Goal: Information Seeking & Learning: Learn about a topic

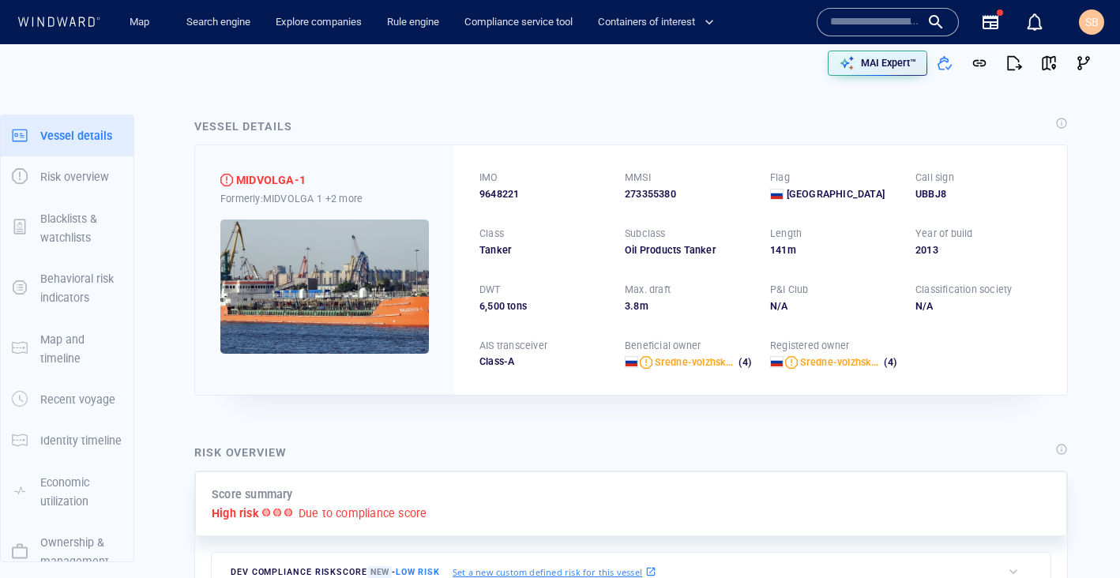
click at [880, 29] on input "text" at bounding box center [875, 22] width 90 height 24
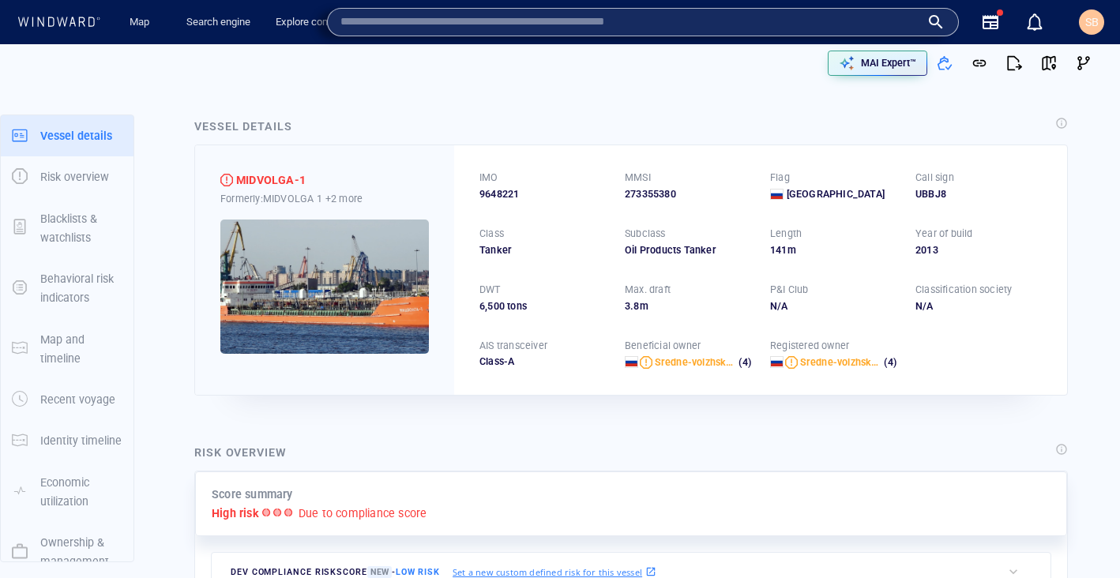
click at [561, 24] on input "text" at bounding box center [630, 22] width 580 height 24
click at [623, 20] on input "text" at bounding box center [630, 22] width 580 height 24
paste input "*******"
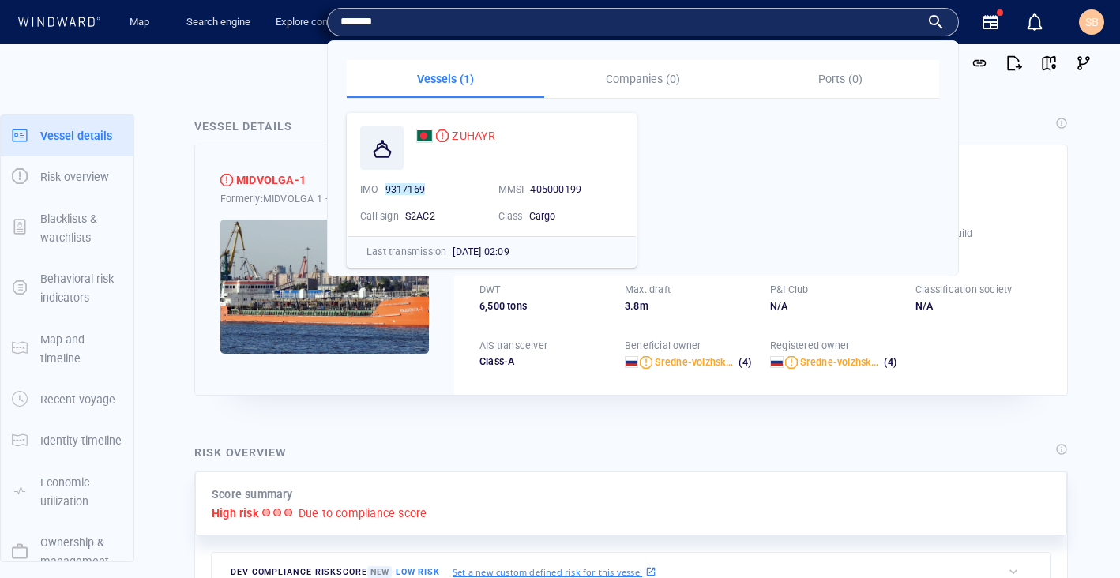
type input "*******"
click at [480, 137] on span "ZUHAYR" at bounding box center [473, 135] width 43 height 13
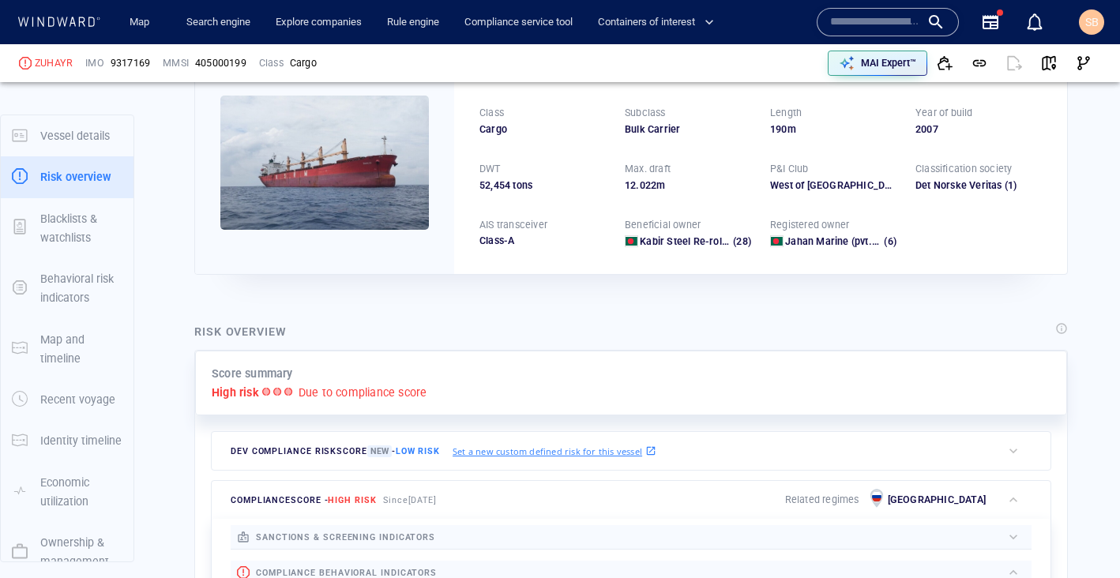
scroll to position [41, 0]
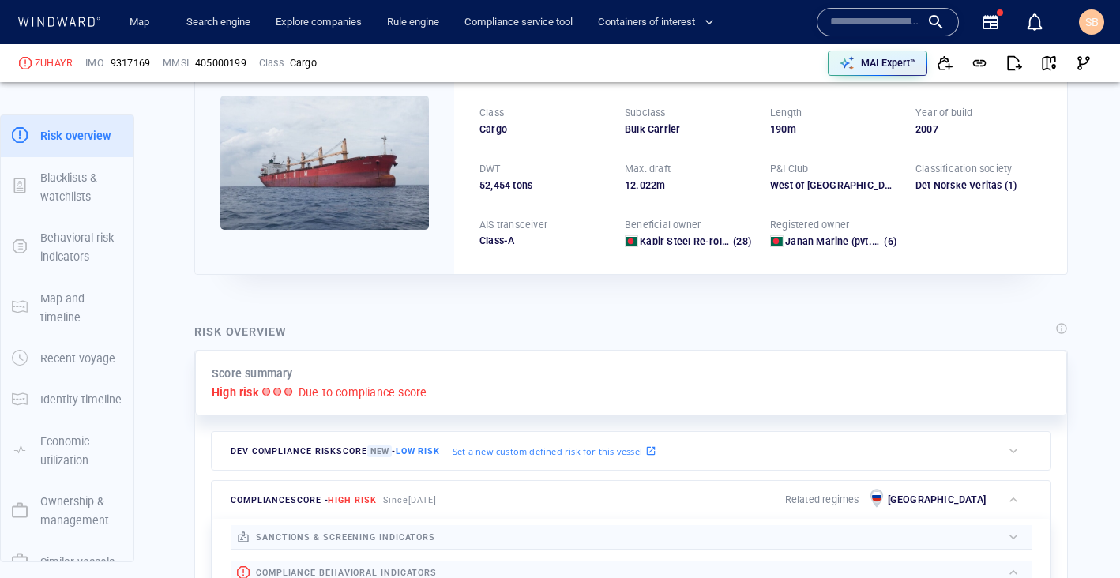
click at [386, 396] on p "Due to compliance score" at bounding box center [362, 392] width 129 height 19
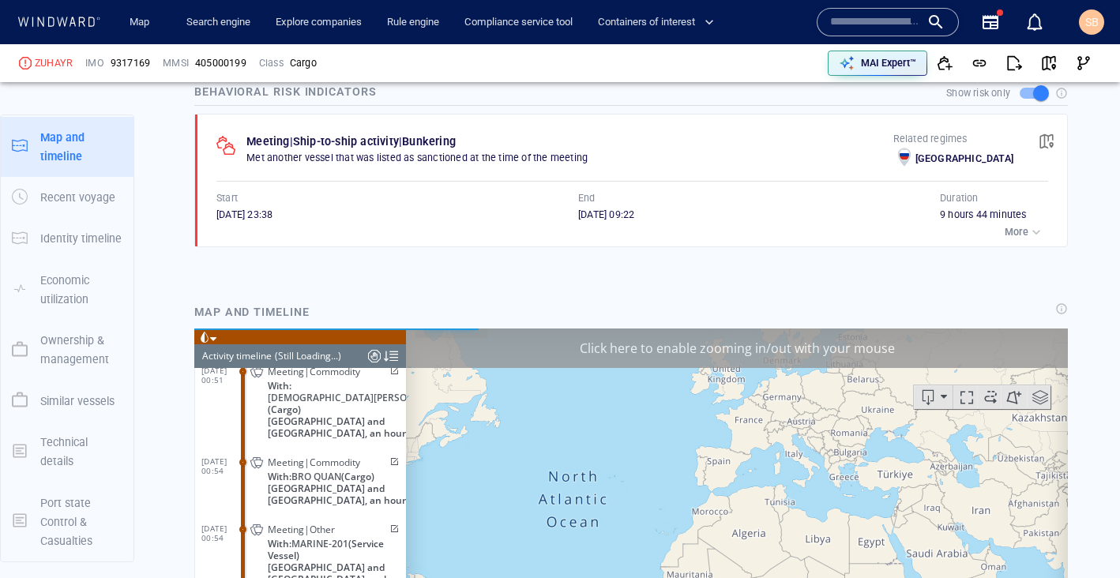
scroll to position [10176, 0]
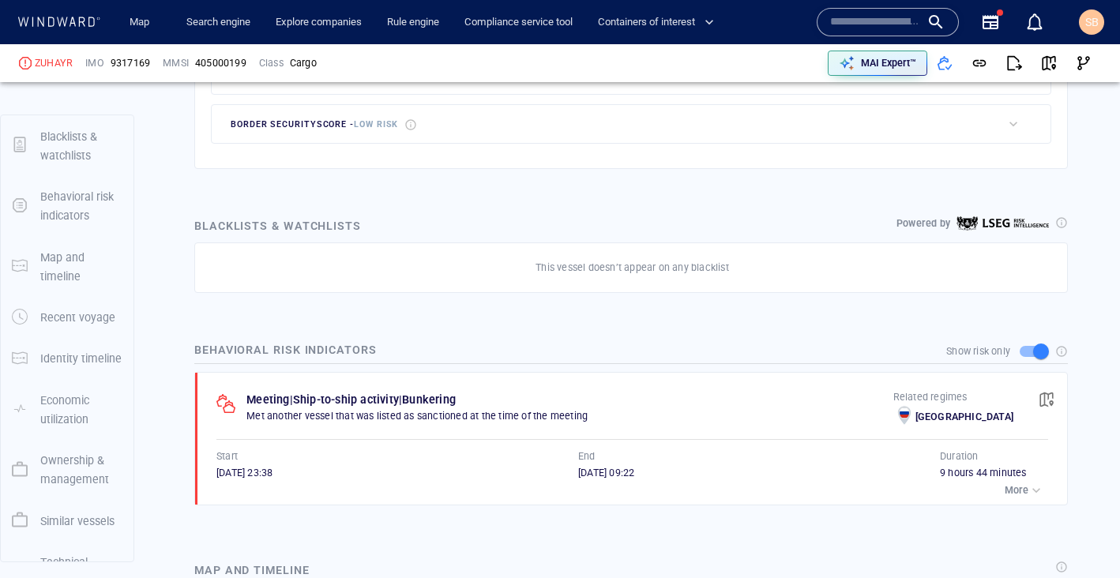
scroll to position [813, 0]
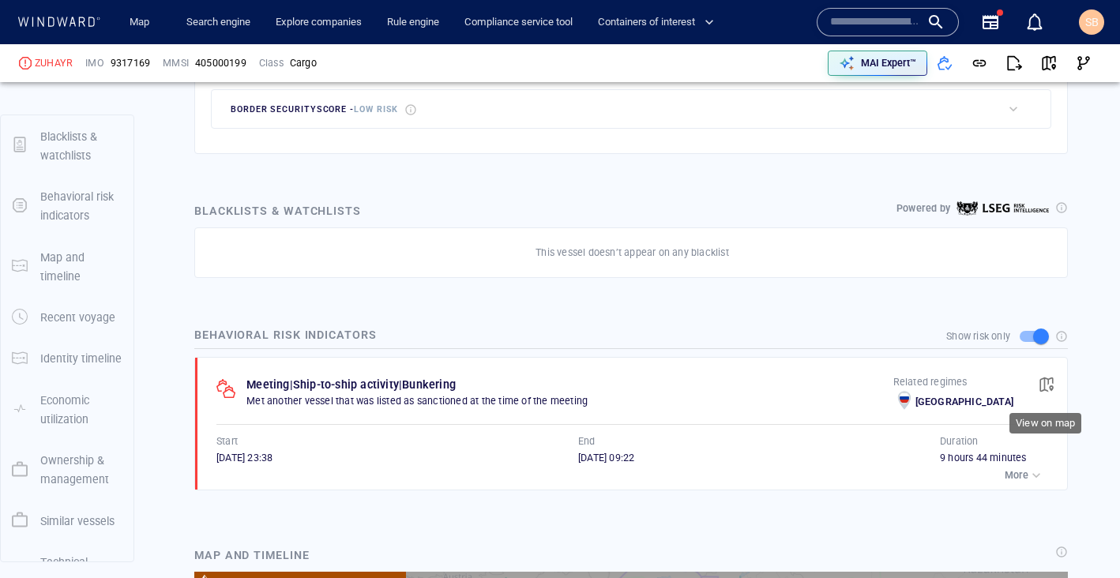
click at [1048, 385] on span "button" at bounding box center [1046, 385] width 16 height 16
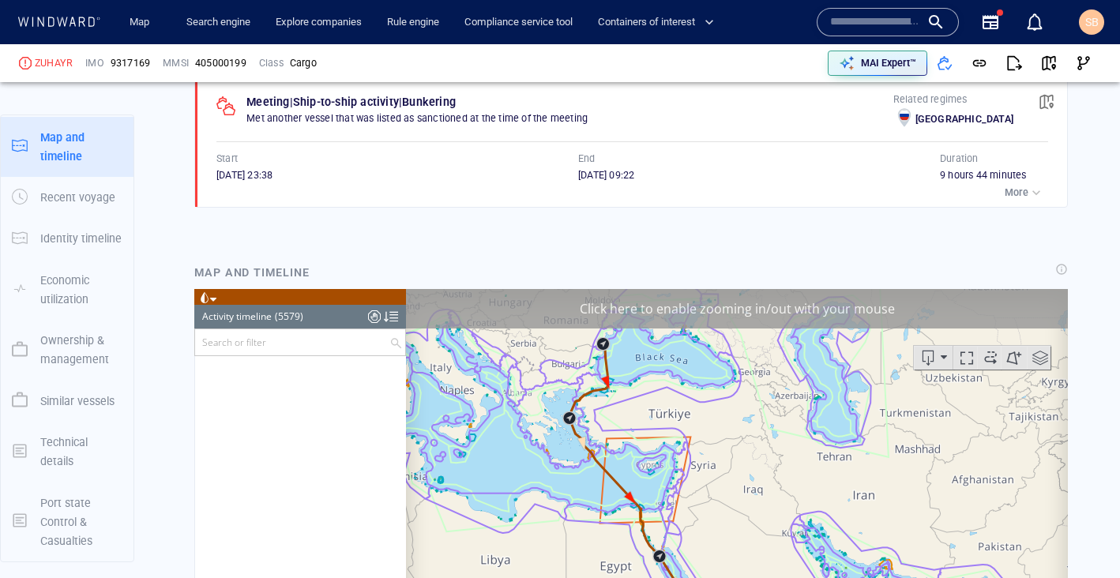
scroll to position [235027, 0]
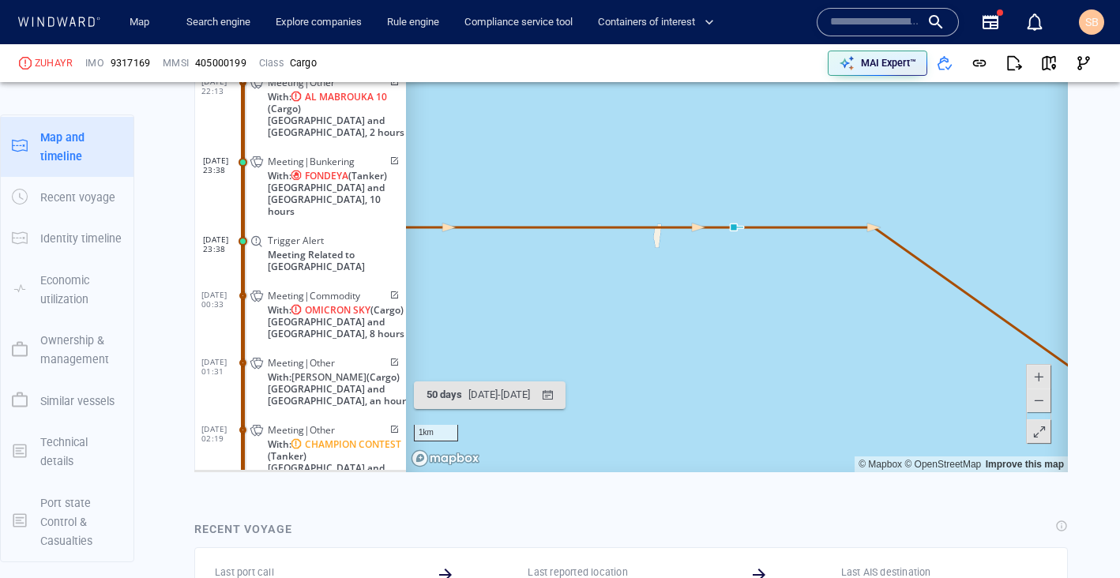
scroll to position [1404, 0]
click at [1038, 400] on span at bounding box center [1038, 399] width 16 height 24
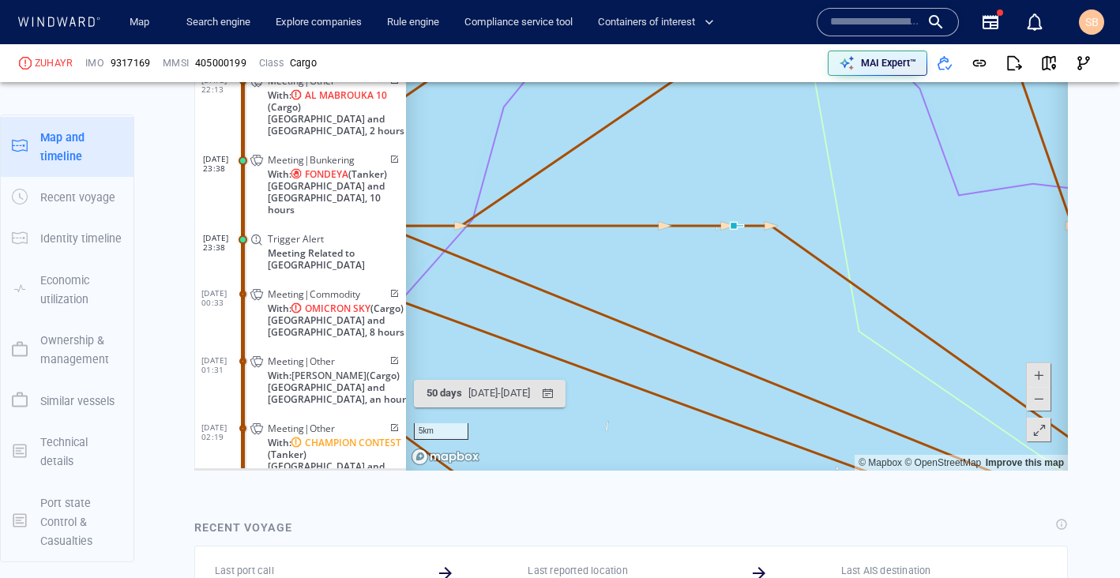
click at [1038, 400] on span at bounding box center [1038, 399] width 16 height 24
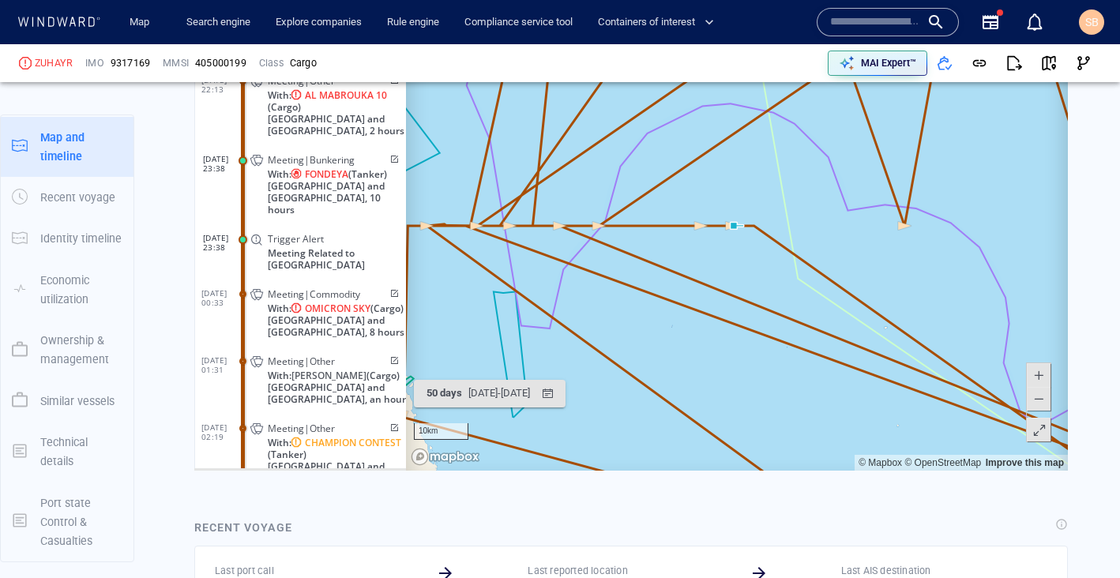
click at [1038, 400] on span at bounding box center [1038, 399] width 16 height 24
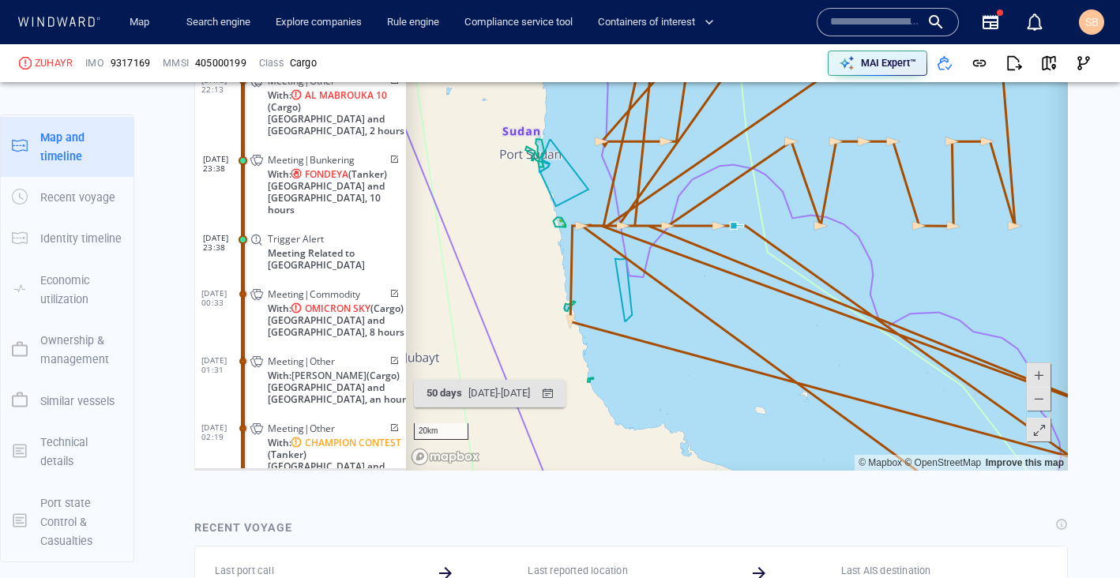
click at [1039, 377] on span at bounding box center [1038, 375] width 16 height 24
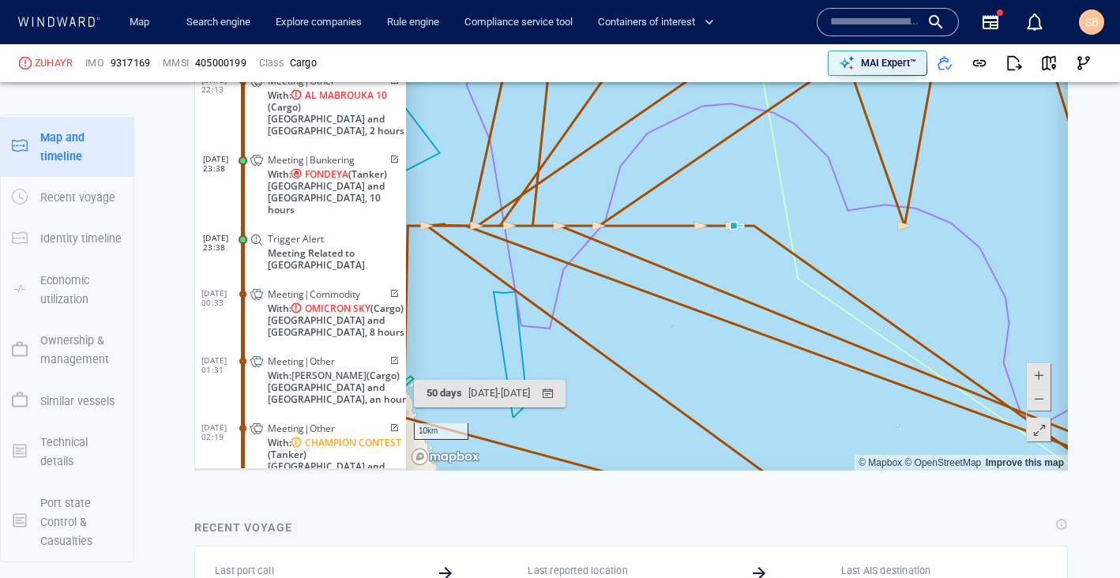
click at [1039, 377] on span at bounding box center [1038, 375] width 16 height 24
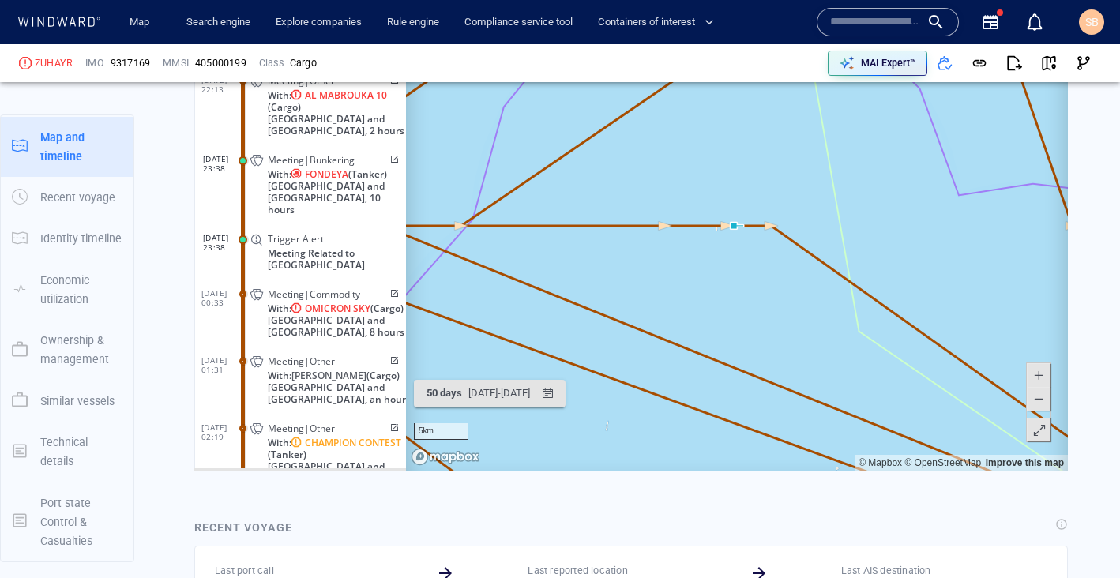
click at [1039, 377] on span at bounding box center [1038, 375] width 16 height 24
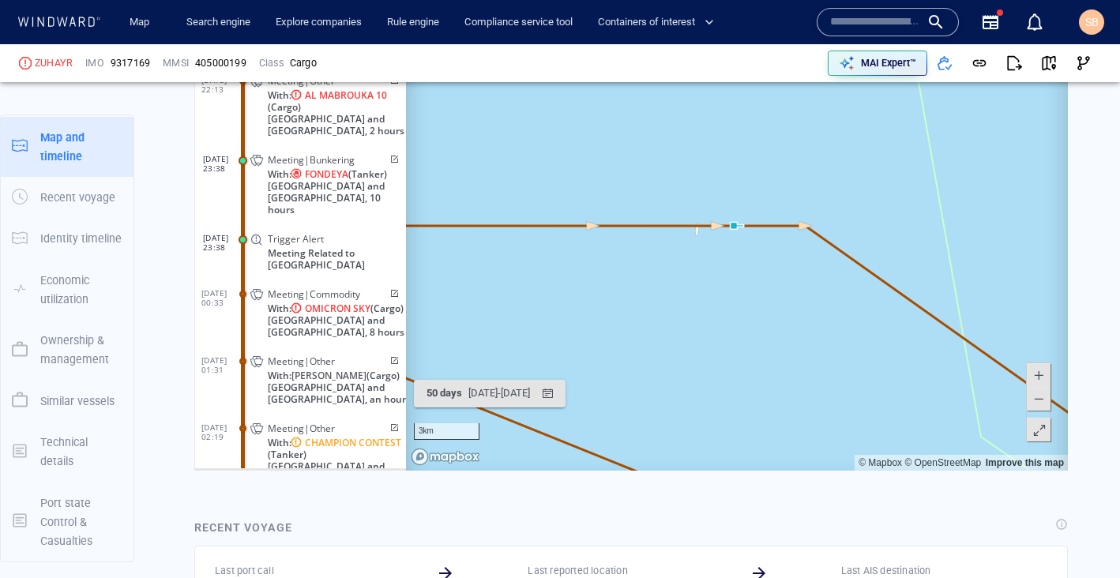
click at [1039, 377] on span at bounding box center [1038, 375] width 16 height 24
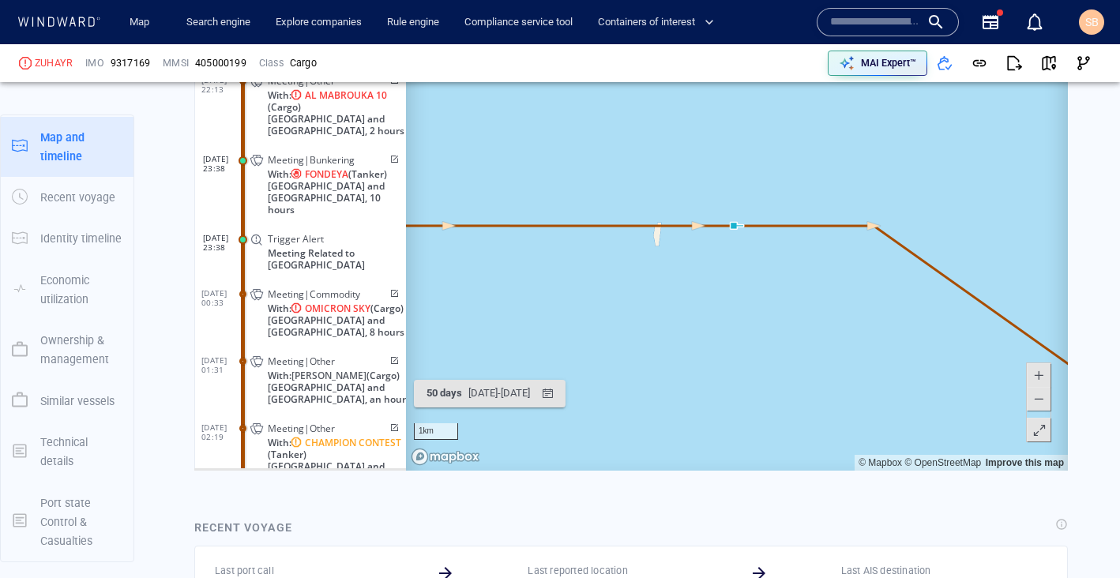
click at [1035, 398] on span at bounding box center [1038, 399] width 16 height 24
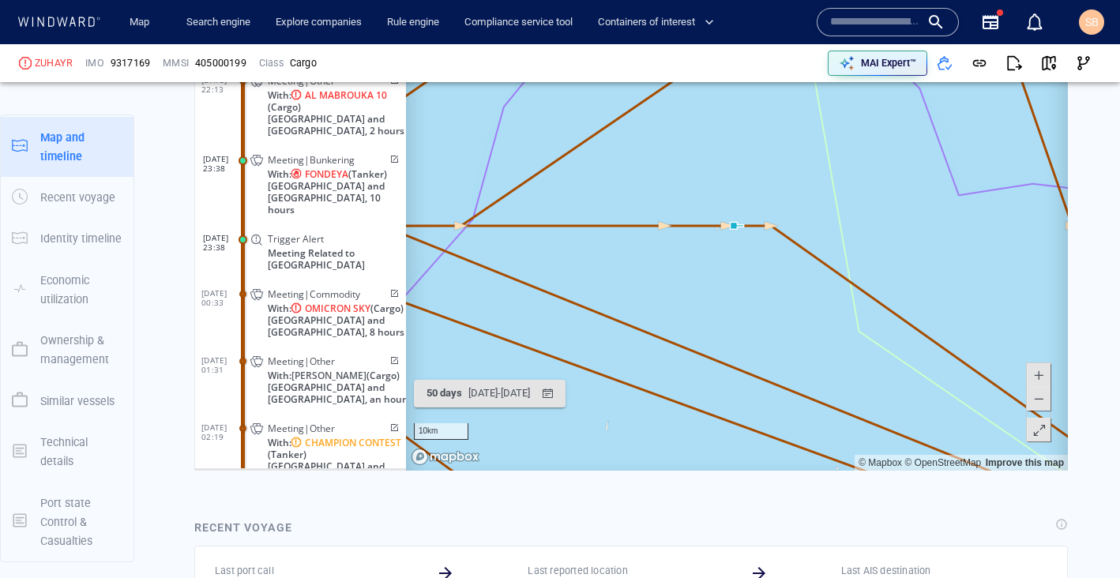
click at [1035, 398] on span at bounding box center [1038, 399] width 16 height 24
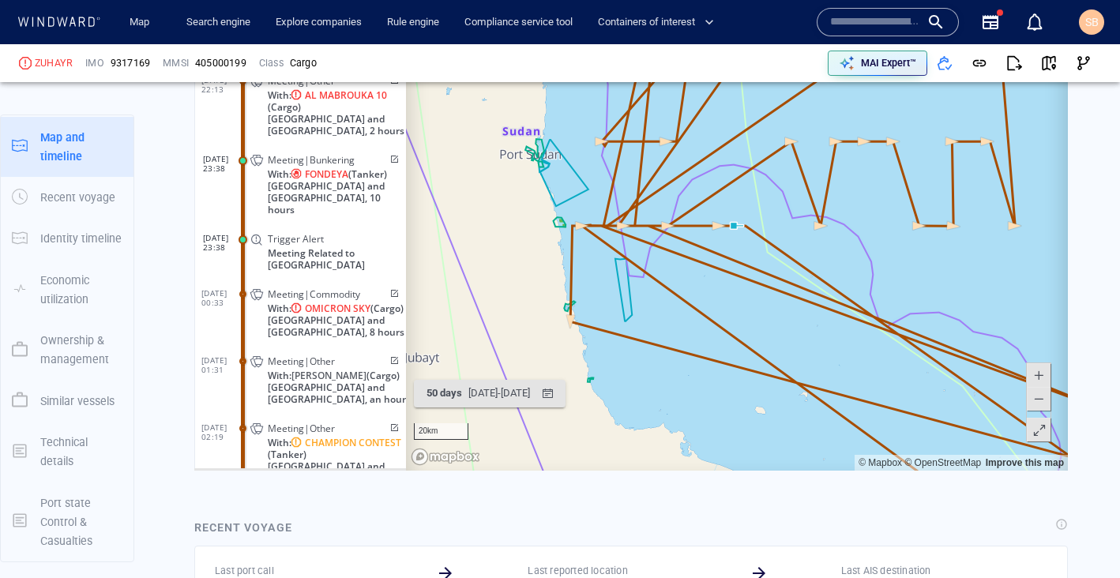
click at [1035, 398] on span at bounding box center [1038, 399] width 16 height 24
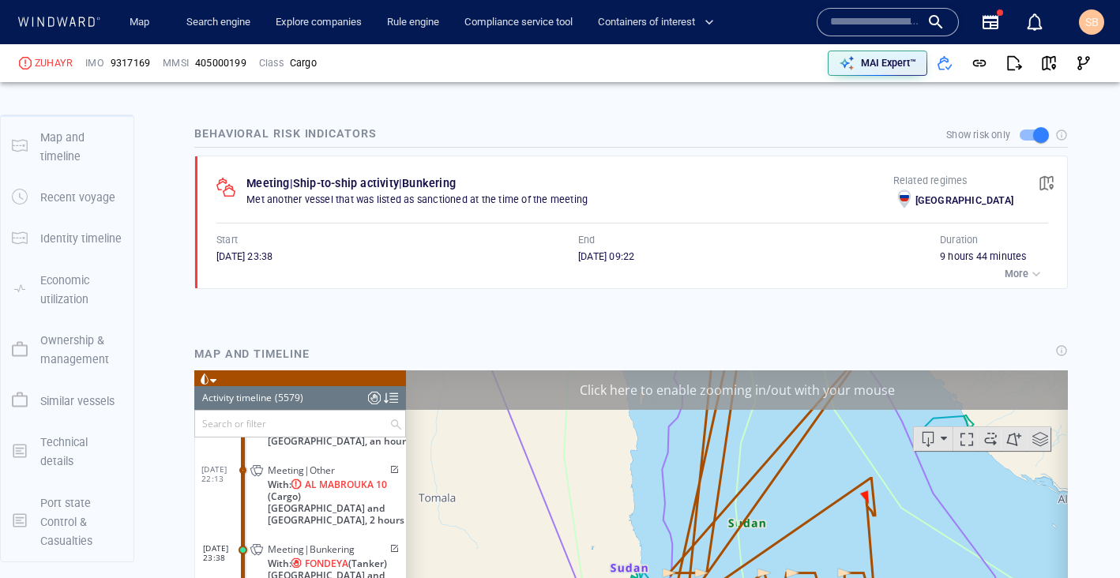
scroll to position [82, 0]
